Goal: Task Accomplishment & Management: Use online tool/utility

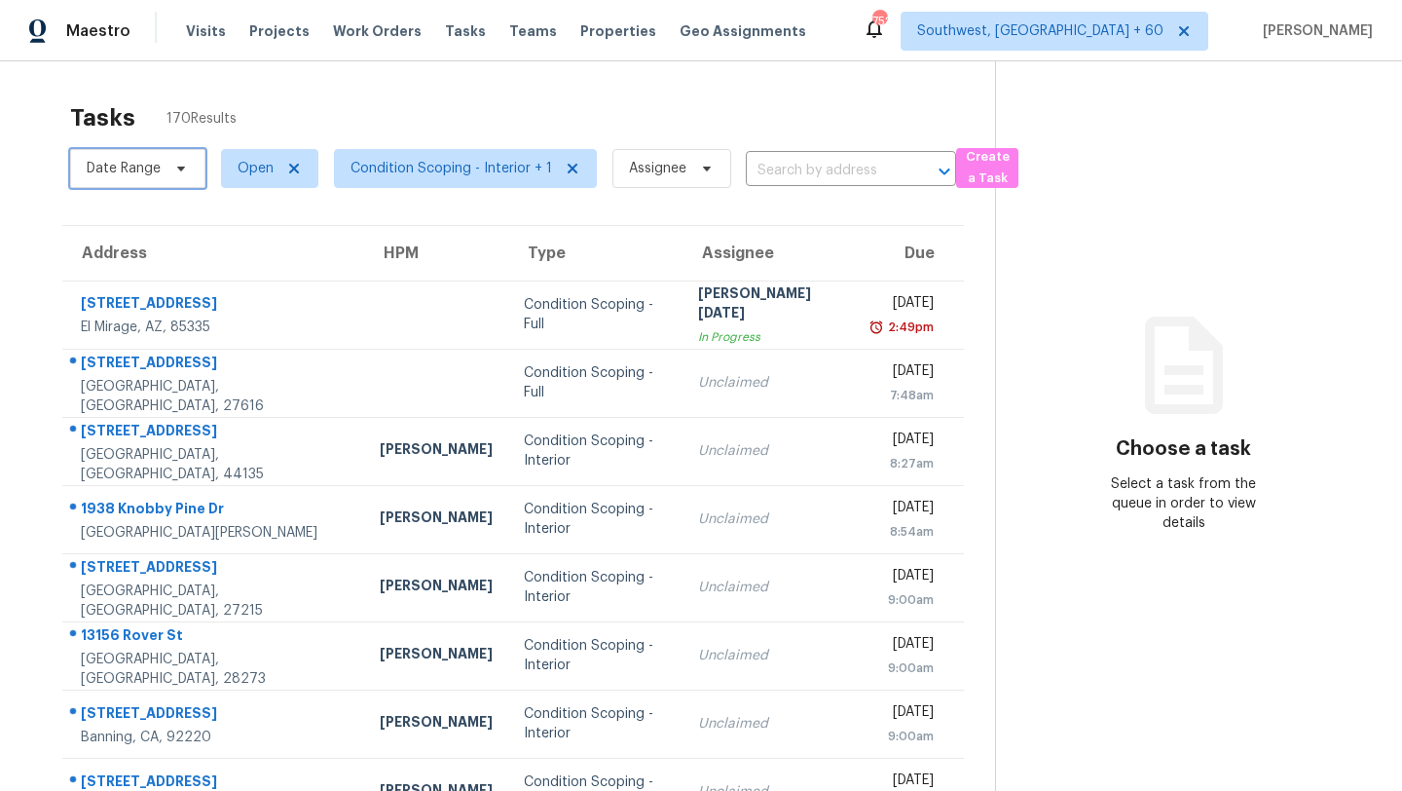
click at [126, 163] on span "Date Range" at bounding box center [124, 168] width 74 height 19
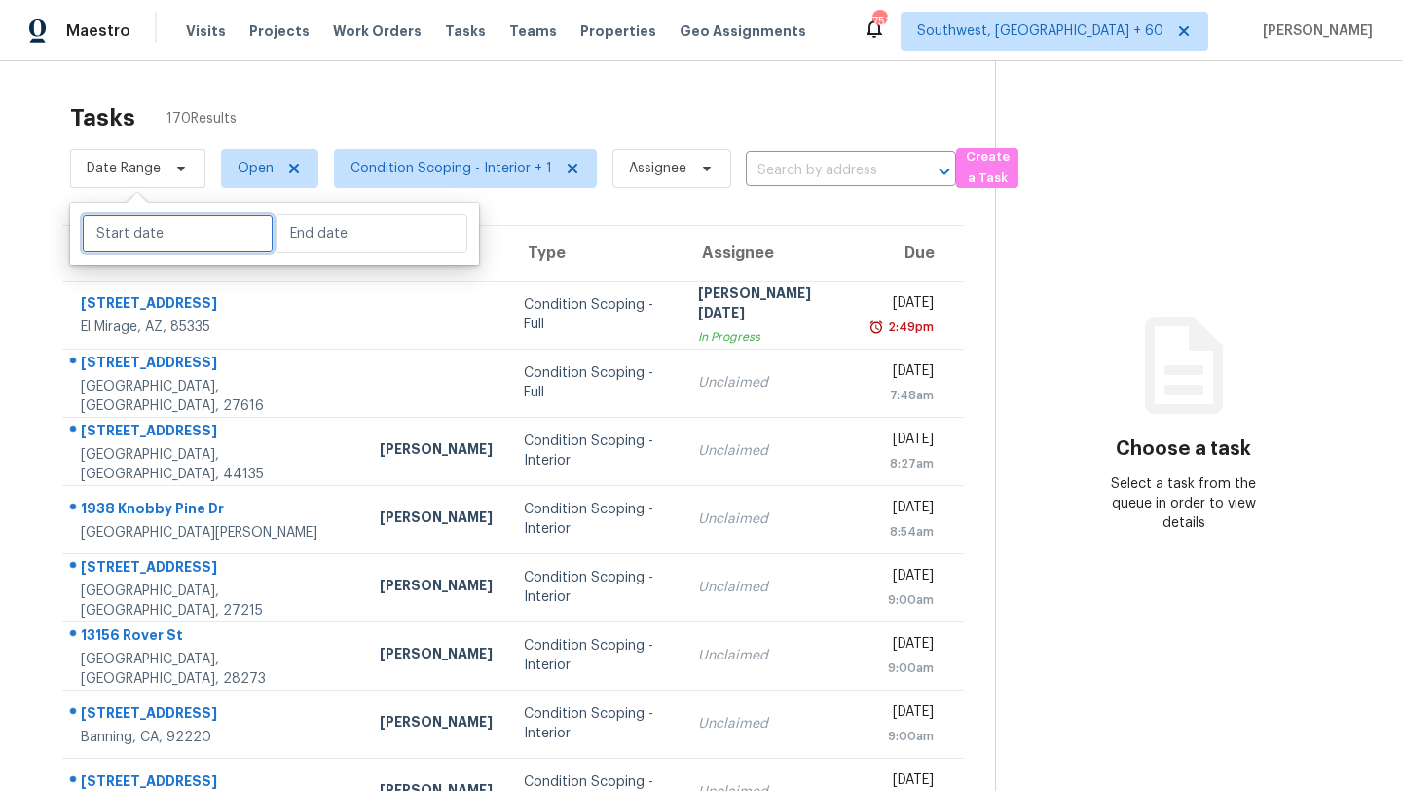
select select "7"
select select "2025"
select select "8"
select select "2025"
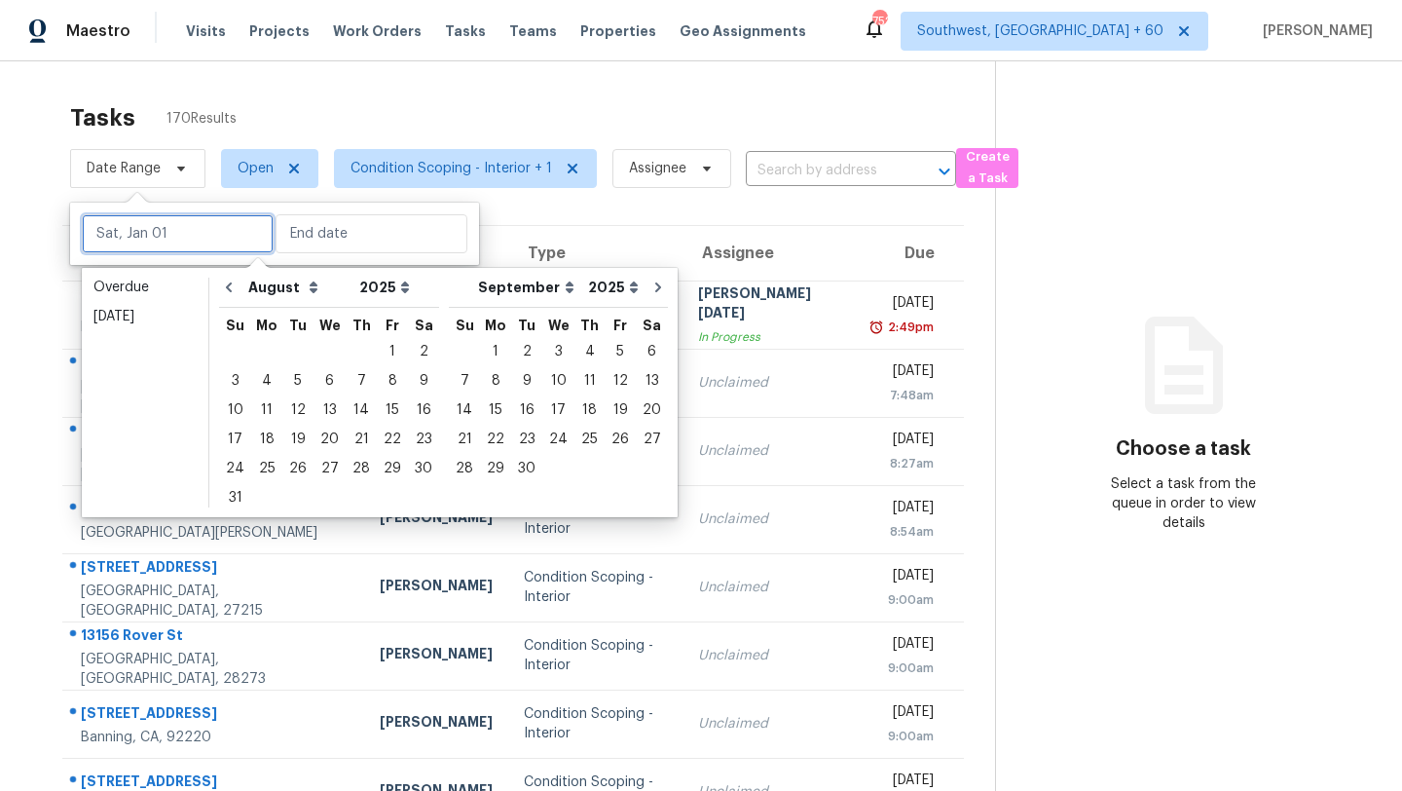
click at [154, 230] on input "text" at bounding box center [178, 233] width 192 height 39
click at [352, 413] on div "14" at bounding box center [361, 409] width 31 height 27
type input "[DATE]"
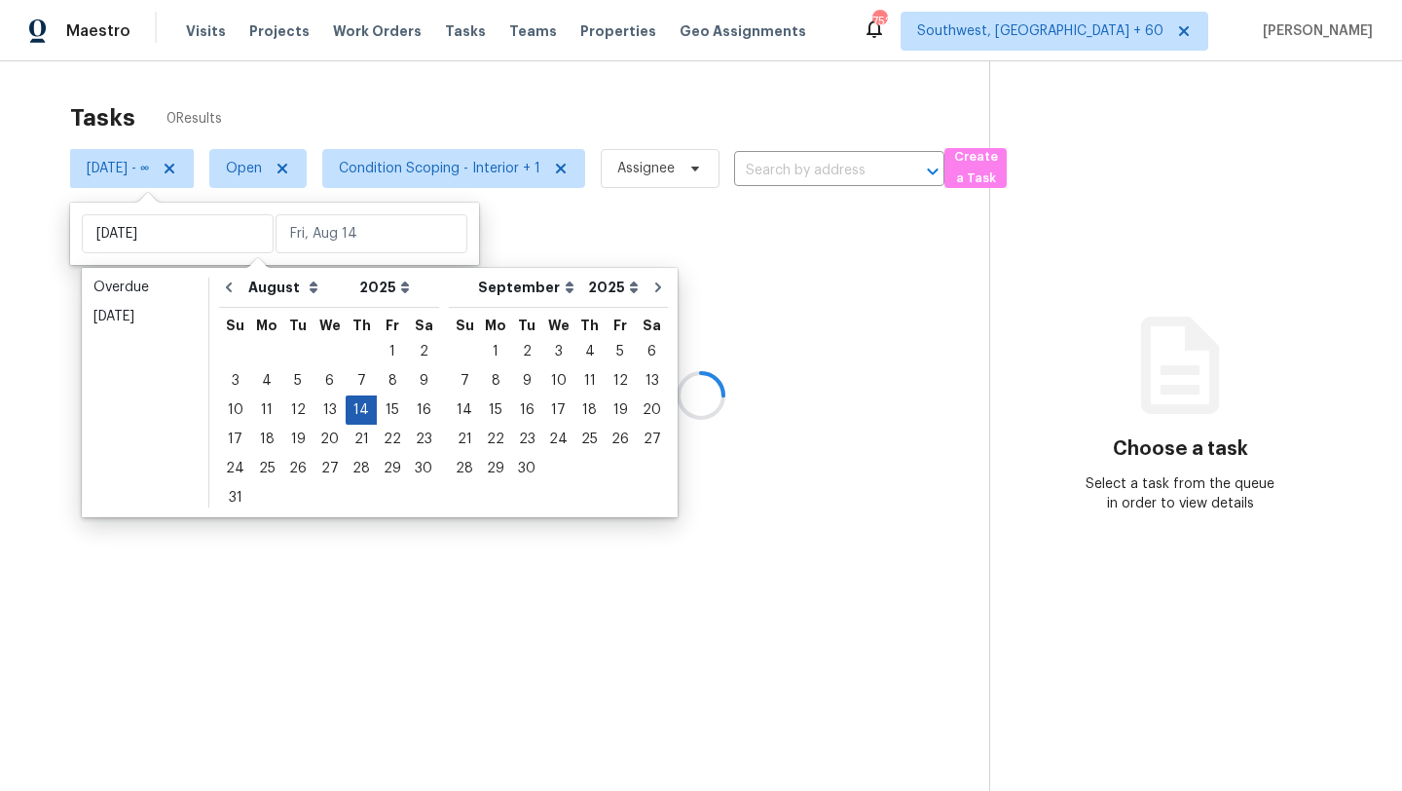
click at [352, 413] on div "14" at bounding box center [361, 409] width 31 height 27
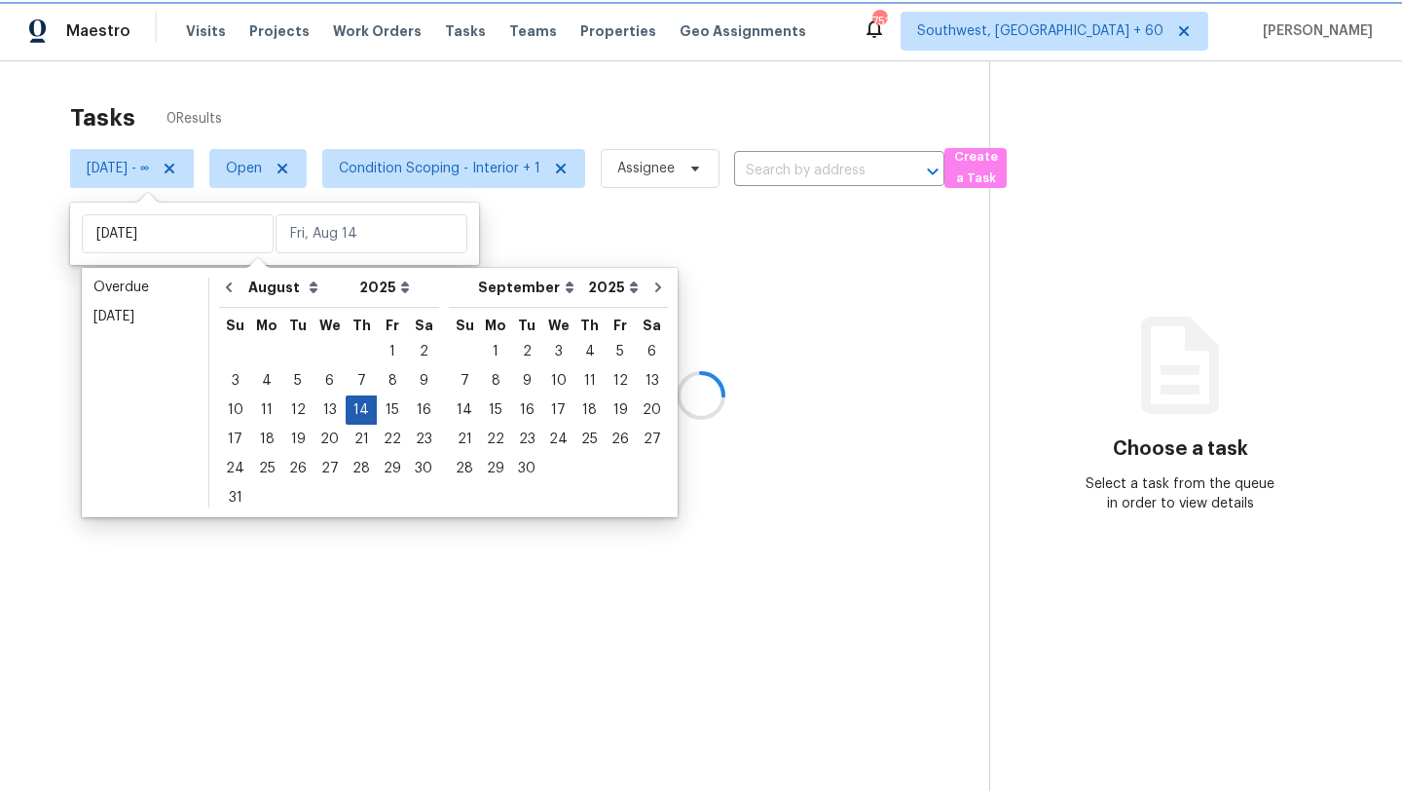
type input "[DATE]"
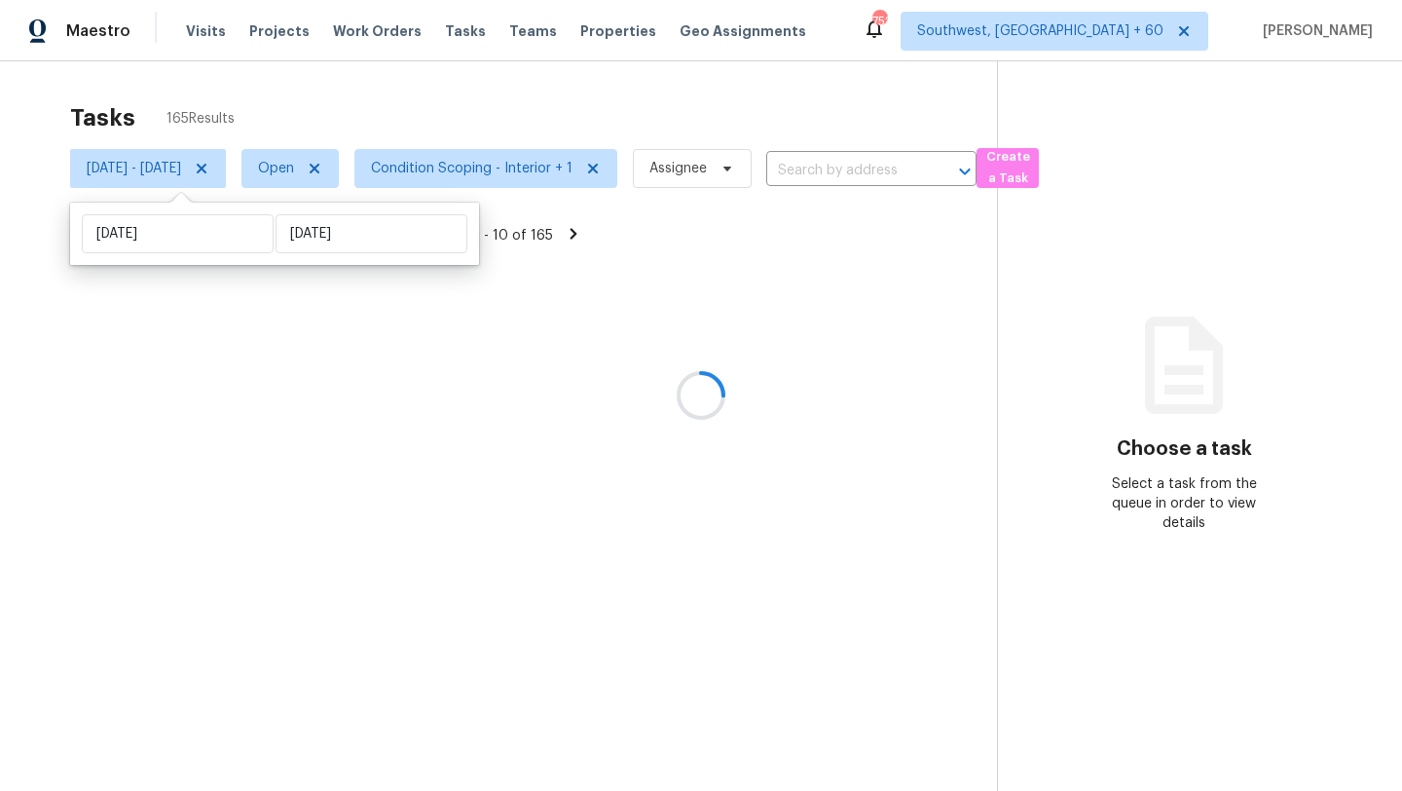
click at [512, 157] on div at bounding box center [701, 395] width 1402 height 791
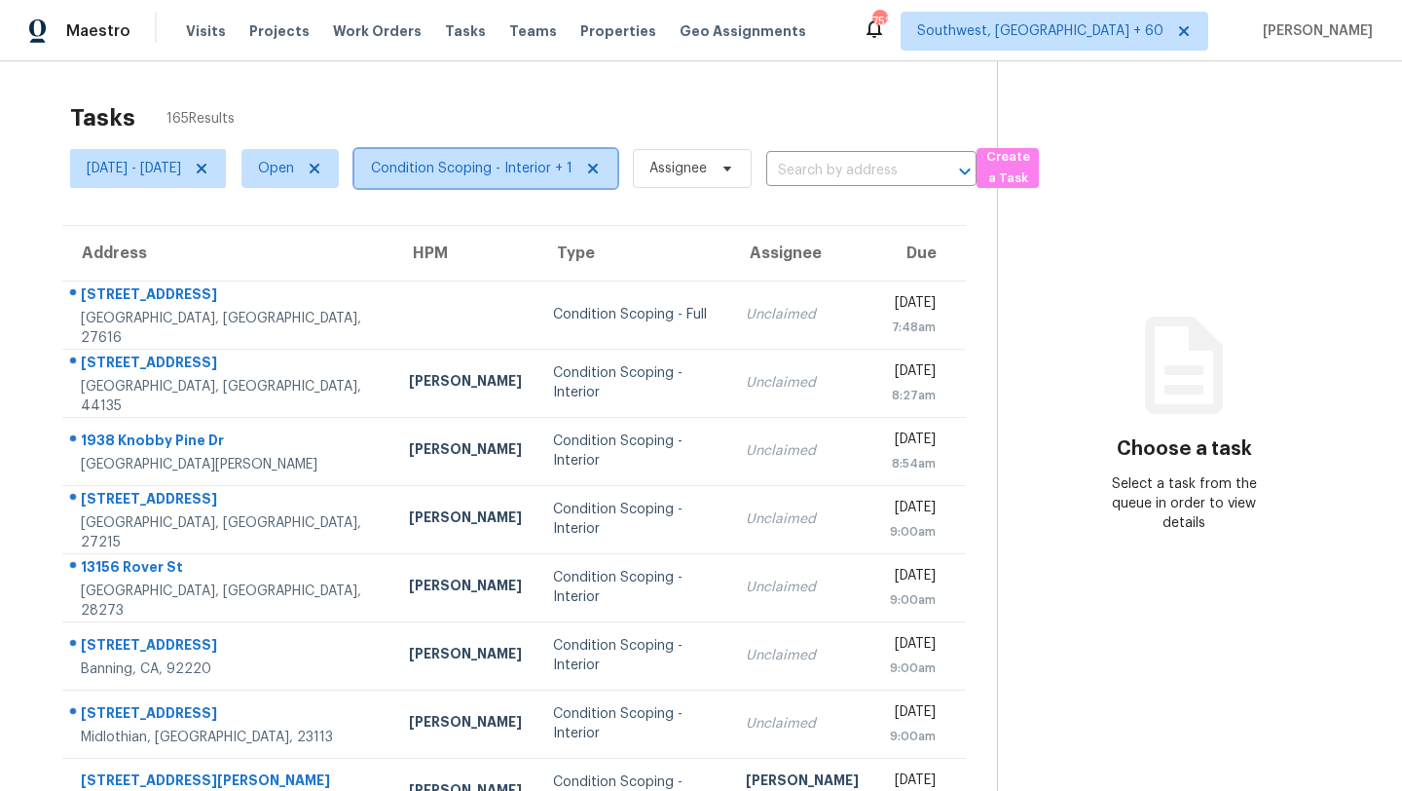
click at [512, 168] on span "Condition Scoping - Interior + 1" at bounding box center [472, 168] width 202 height 19
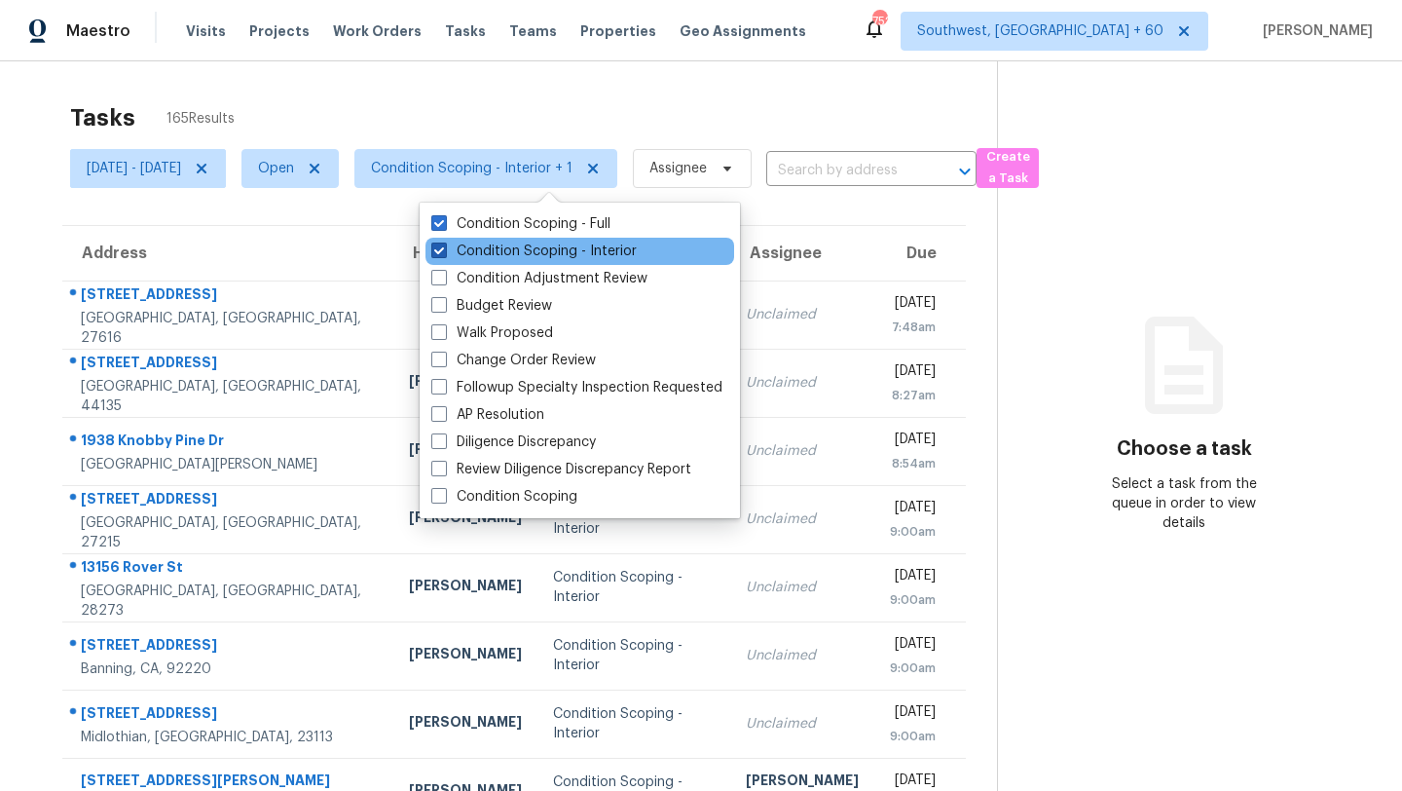
click at [506, 248] on label "Condition Scoping - Interior" at bounding box center [533, 251] width 205 height 19
click at [444, 248] on input "Condition Scoping - Interior" at bounding box center [437, 248] width 13 height 13
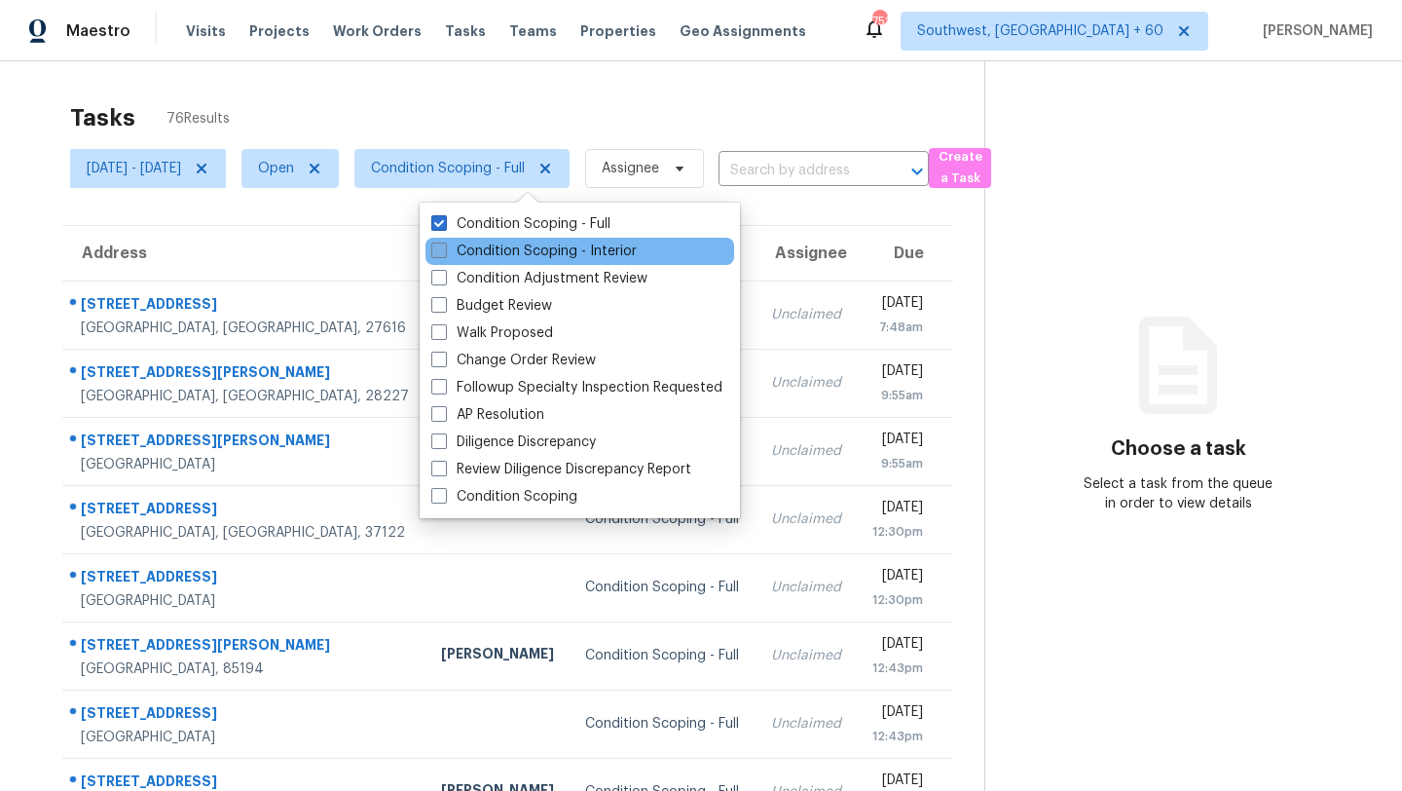
click at [503, 253] on label "Condition Scoping - Interior" at bounding box center [533, 251] width 205 height 19
click at [444, 253] on input "Condition Scoping - Interior" at bounding box center [437, 248] width 13 height 13
checkbox input "true"
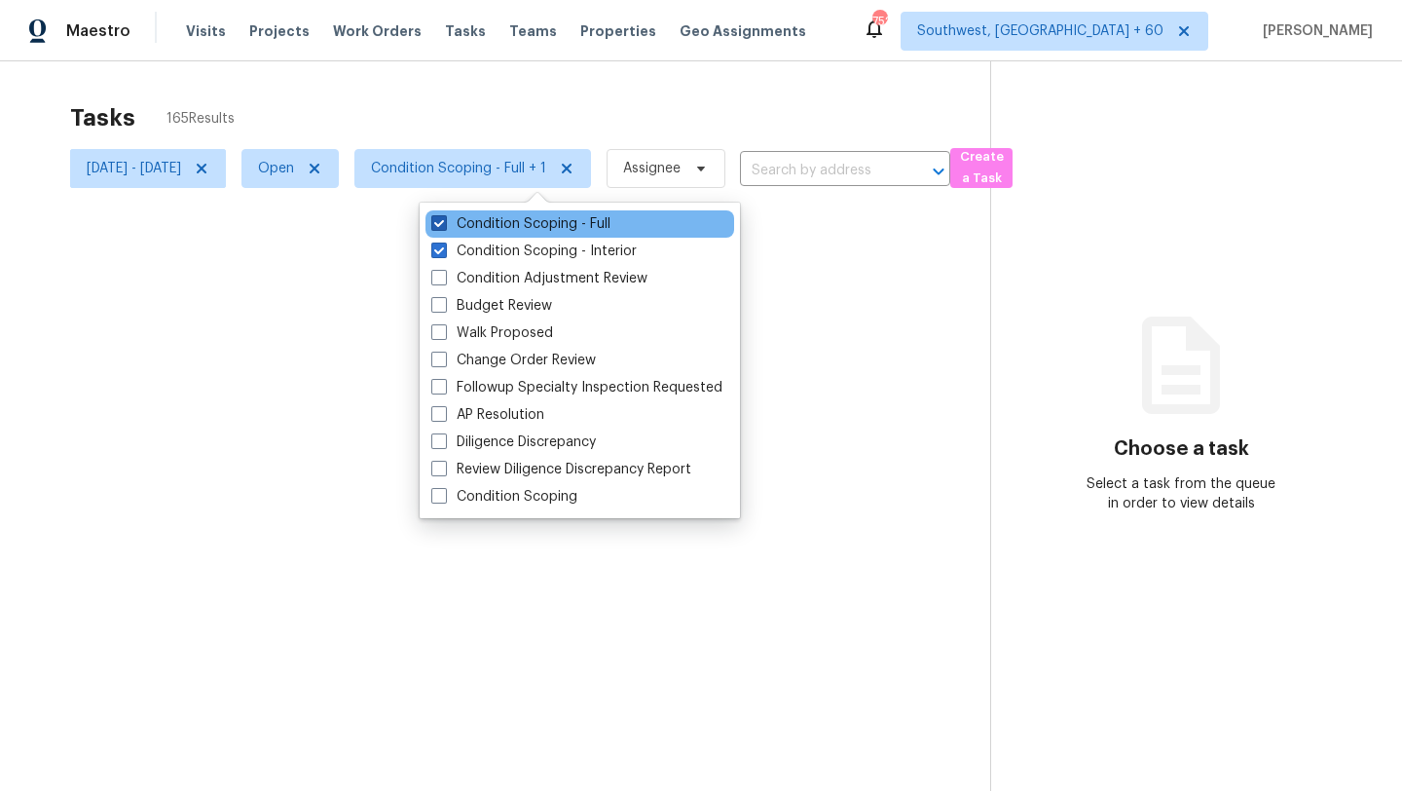
click at [504, 225] on label "Condition Scoping - Full" at bounding box center [520, 223] width 179 height 19
click at [444, 225] on input "Condition Scoping - Full" at bounding box center [437, 220] width 13 height 13
click at [504, 225] on label "Condition Scoping - Full" at bounding box center [520, 223] width 179 height 19
click at [444, 225] on input "Condition Scoping - Full" at bounding box center [437, 220] width 13 height 13
checkbox input "true"
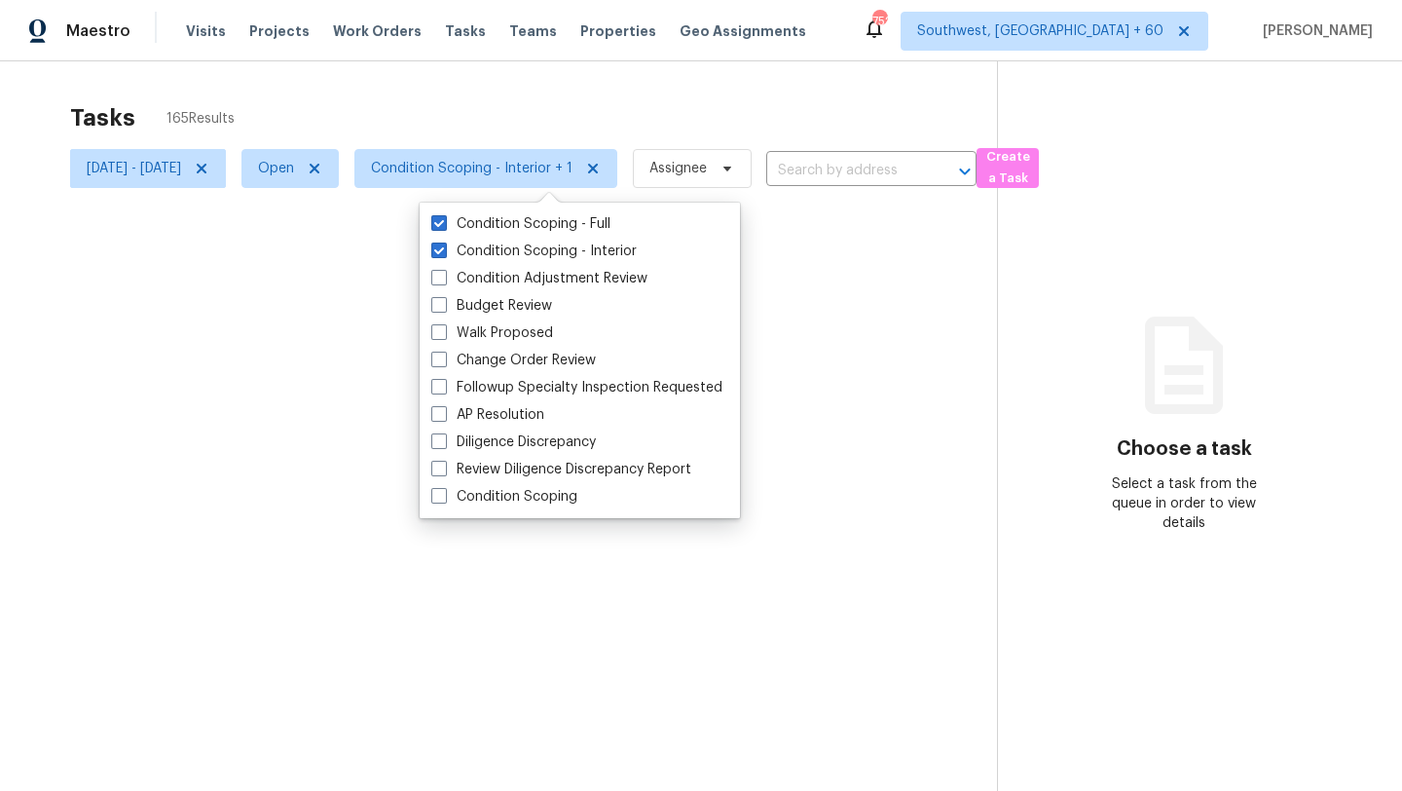
click at [598, 78] on div at bounding box center [701, 395] width 1402 height 791
